Goal: Task Accomplishment & Management: Use online tool/utility

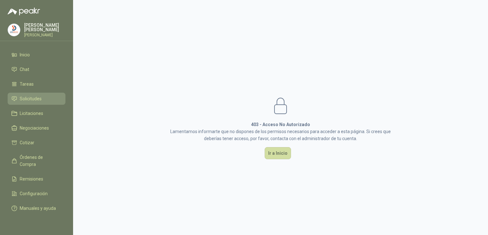
click at [38, 97] on span "Solicitudes" at bounding box center [31, 98] width 22 height 7
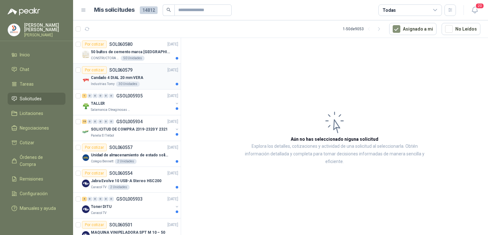
click at [114, 69] on p "SOL060579" at bounding box center [120, 70] width 23 height 4
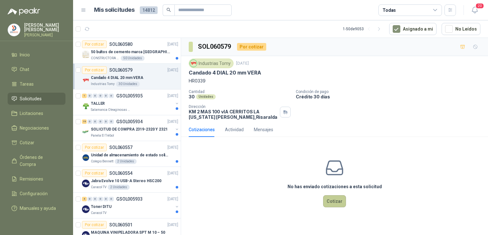
click at [331, 196] on button "Cotizar" at bounding box center [334, 201] width 23 height 12
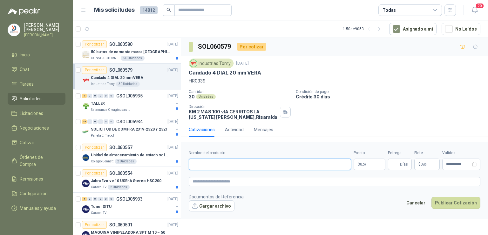
click at [234, 164] on input "Nombre del producto" at bounding box center [270, 163] width 162 height 11
type input "**********"
click at [375, 163] on p "$ 0 ,00" at bounding box center [370, 163] width 32 height 11
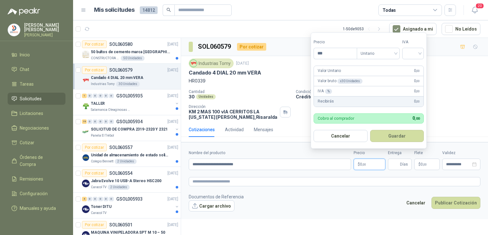
click at [375, 163] on p "$ 0 ,00" at bounding box center [370, 163] width 32 height 11
click at [333, 52] on input "***" at bounding box center [335, 53] width 43 height 11
type input "********"
click at [416, 55] on input "search" at bounding box center [413, 53] width 14 height 10
click at [417, 65] on div "19%" at bounding box center [415, 66] width 12 height 7
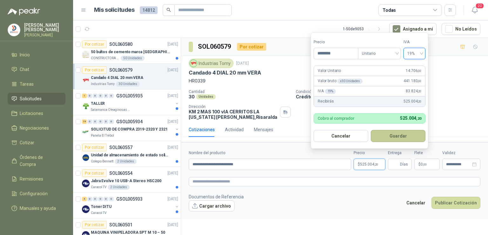
click at [405, 136] on button "Guardar" at bounding box center [398, 136] width 55 height 12
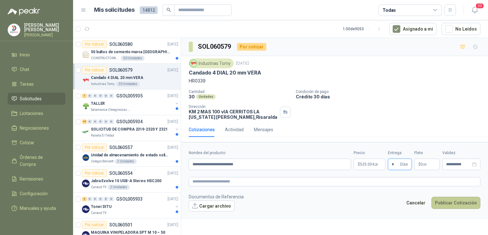
type input "*"
click at [445, 206] on button "Publicar Cotización" at bounding box center [456, 202] width 49 height 12
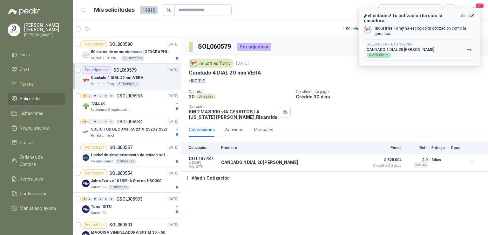
click at [414, 42] on div "SOL060579 → COT187787 CANDADO 4 DIAL 20 MM VERA $ 525.004 ,20" at bounding box center [401, 50] width 68 height 16
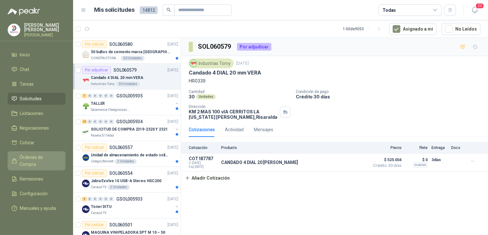
click at [54, 152] on link "Órdenes de Compra" at bounding box center [37, 160] width 58 height 19
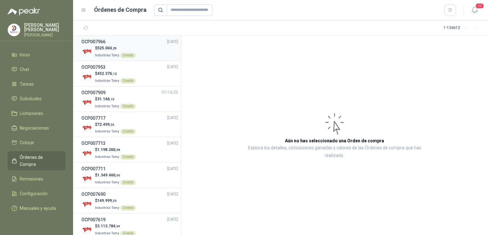
click at [118, 44] on div "OCP007966 08/10/25" at bounding box center [129, 41] width 97 height 7
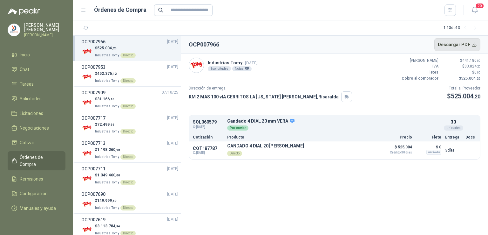
click at [454, 46] on button "Descargar PDF" at bounding box center [458, 44] width 46 height 13
